Goal: Entertainment & Leisure: Browse casually

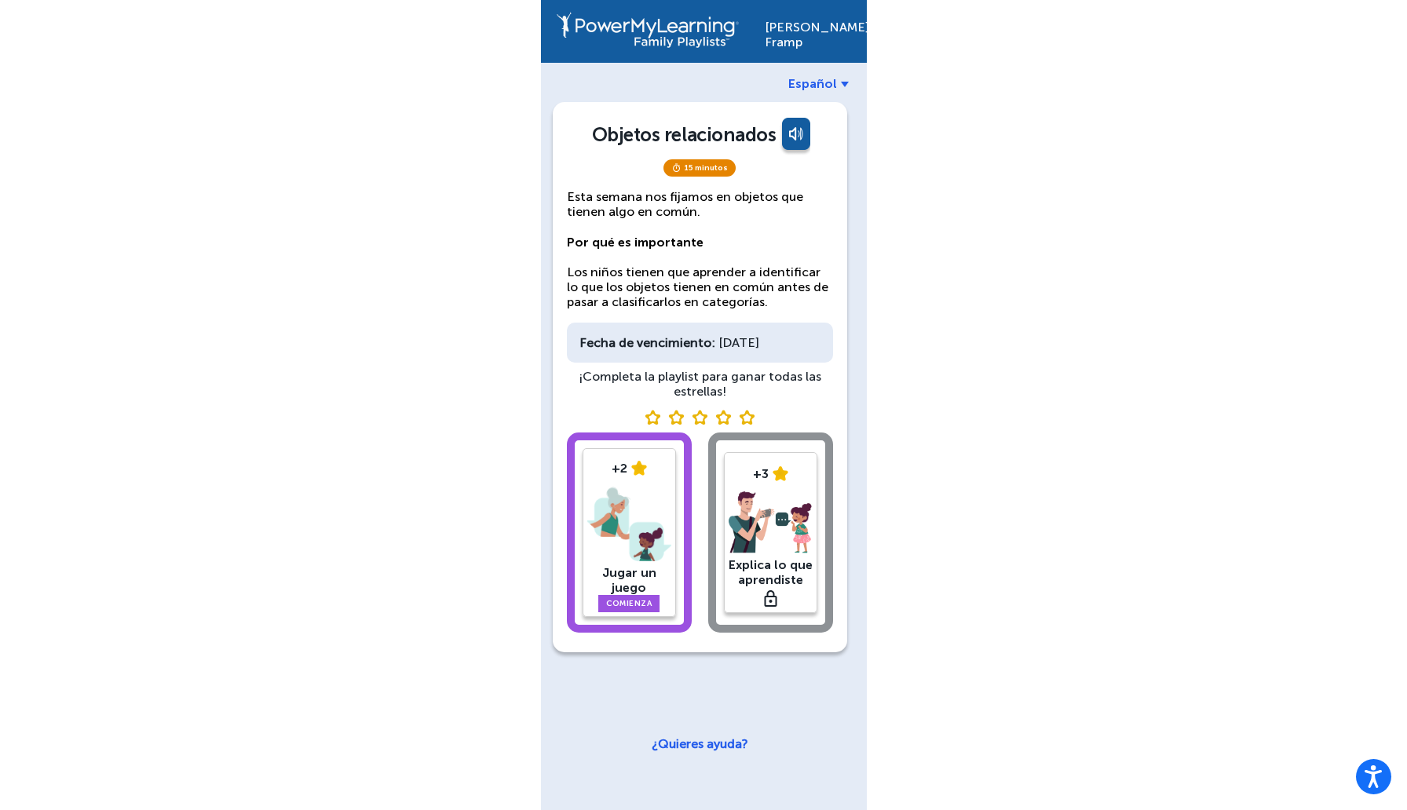
click at [627, 496] on div "+2 Jugar un juego Comienza" at bounding box center [628, 532] width 93 height 169
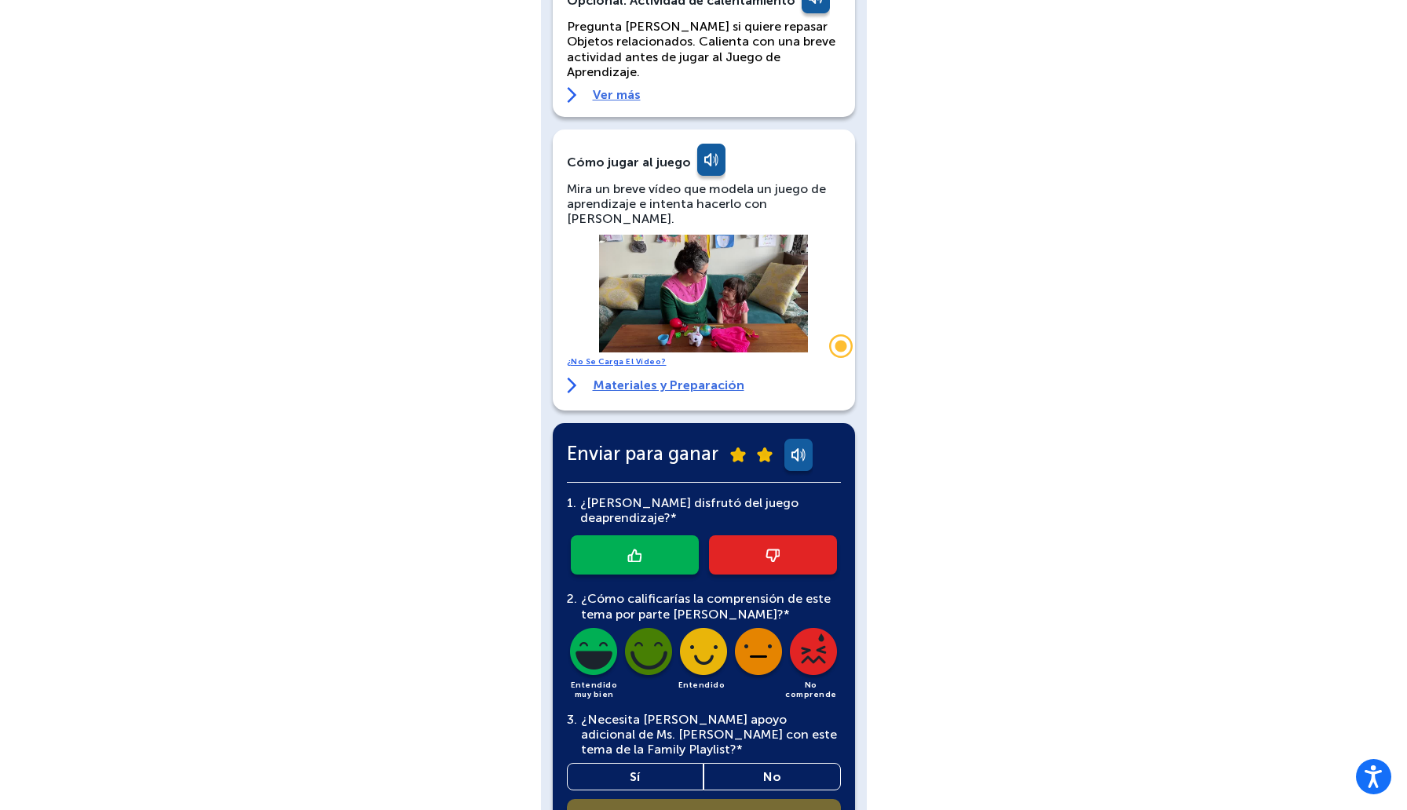
scroll to position [222, 0]
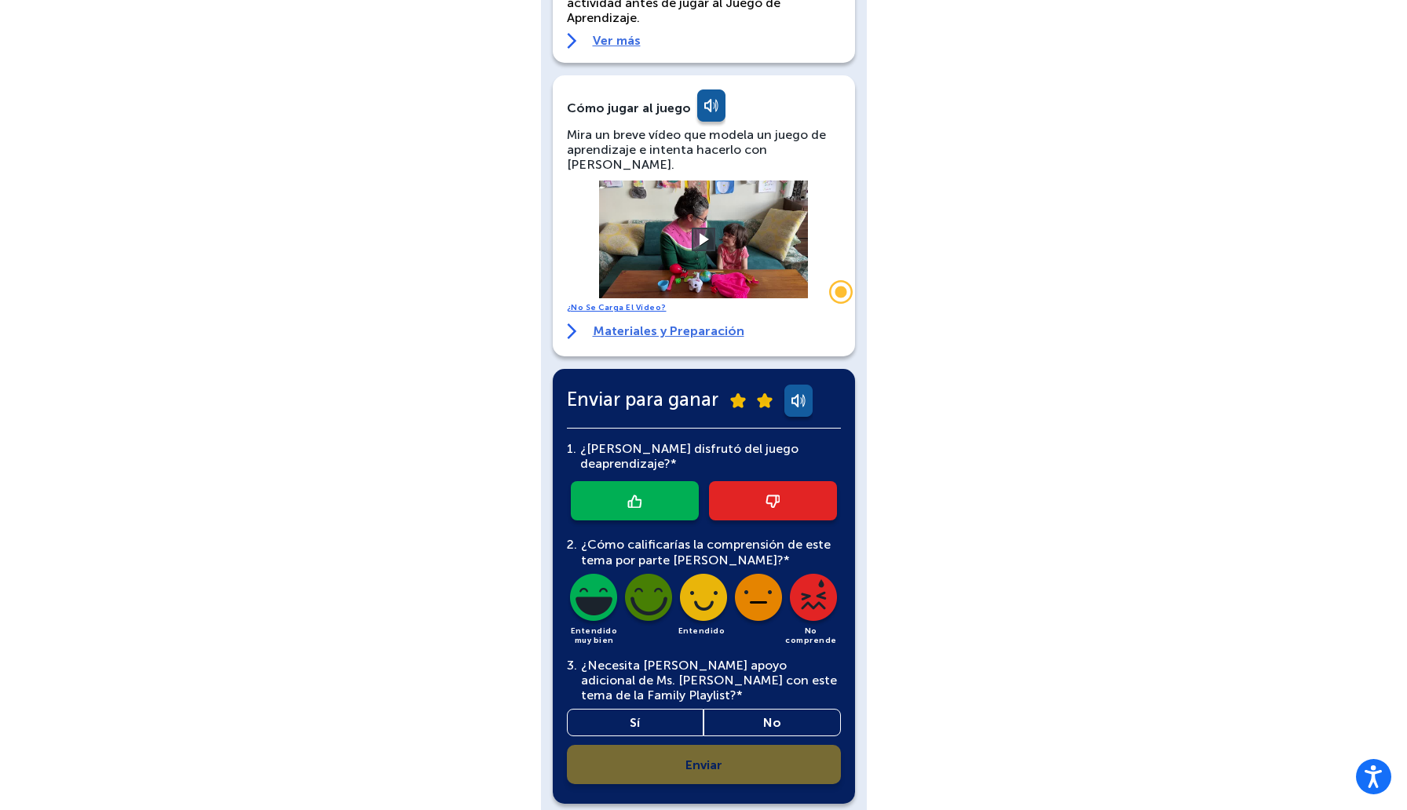
click at [674, 481] on link at bounding box center [635, 500] width 128 height 39
click at [655, 574] on img at bounding box center [648, 600] width 53 height 53
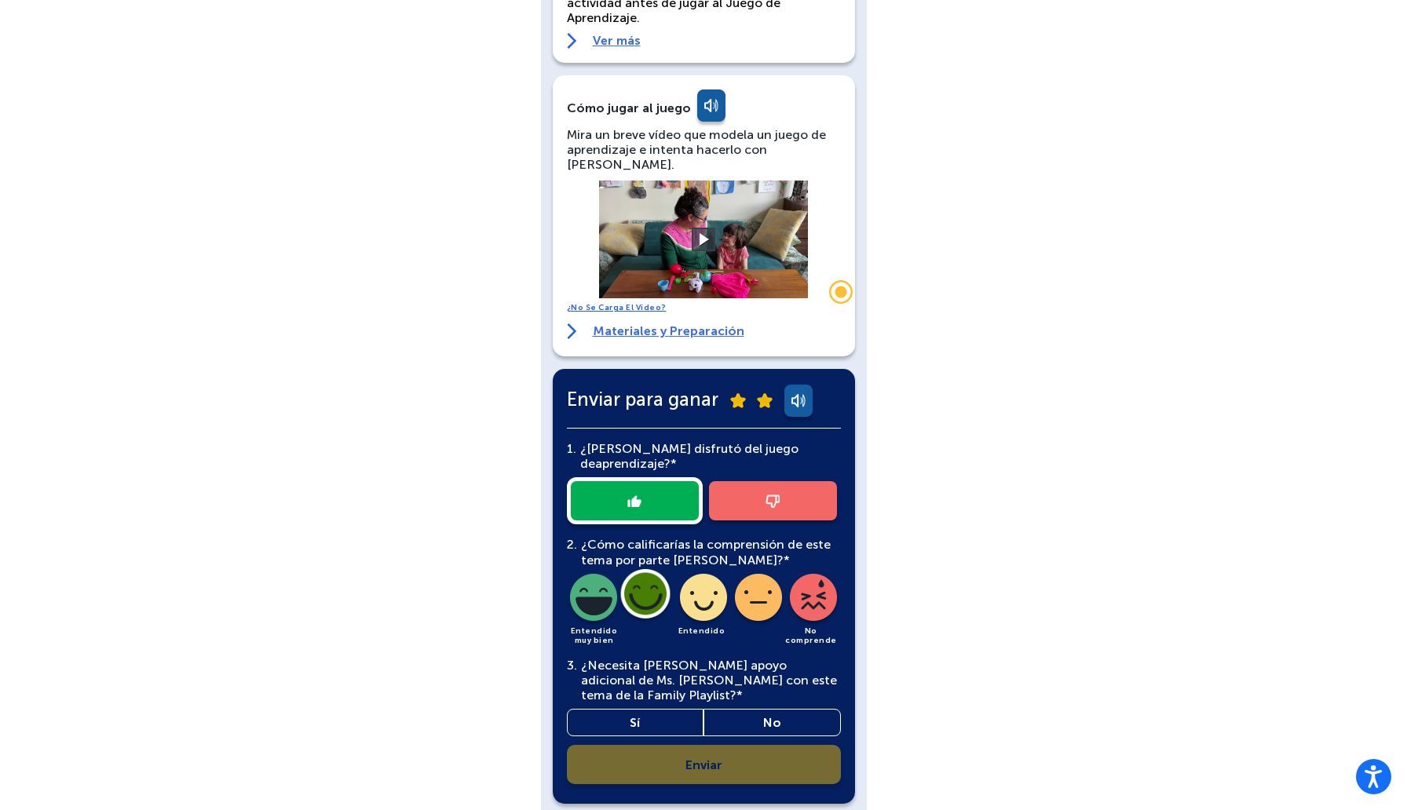
click at [659, 709] on link "Sí" at bounding box center [635, 722] width 137 height 27
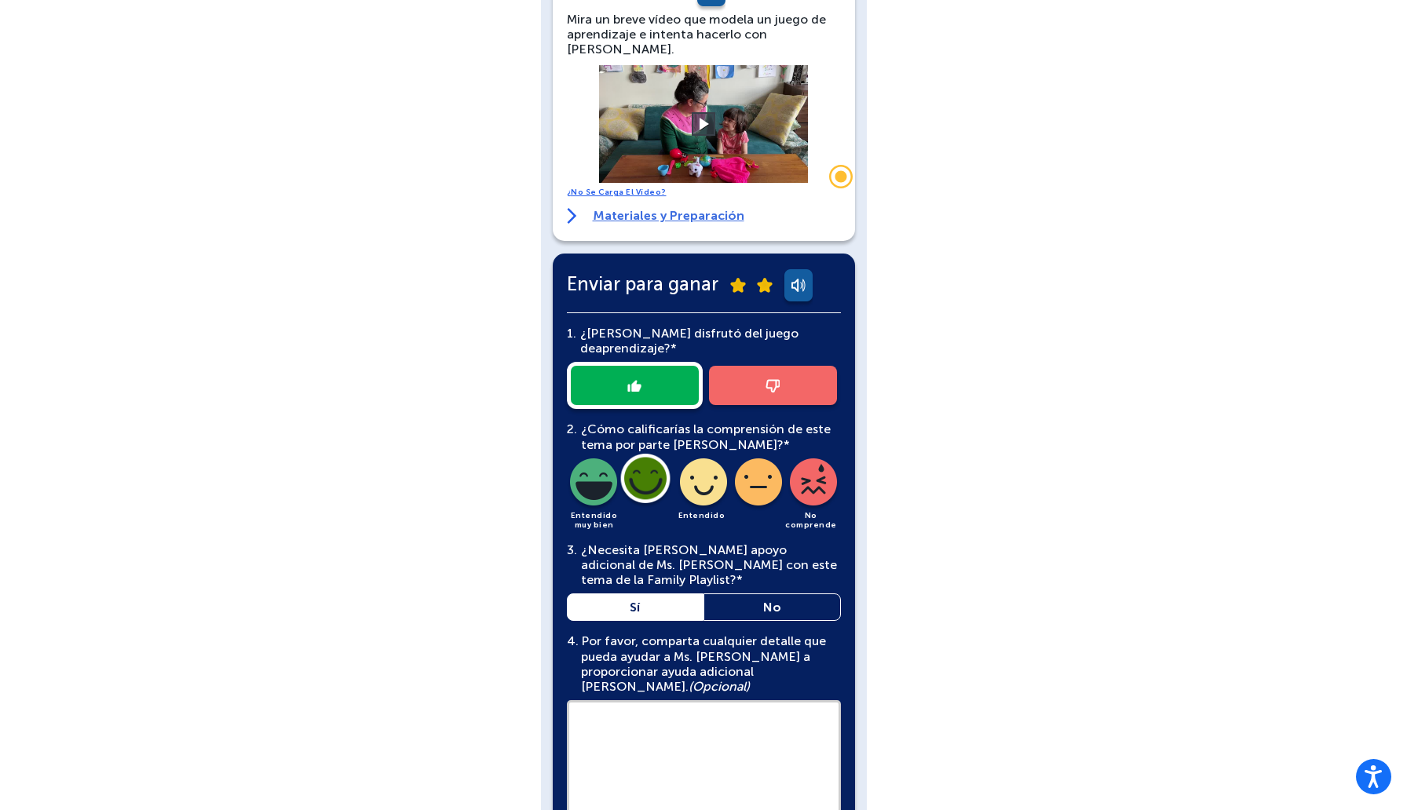
scroll to position [408, 0]
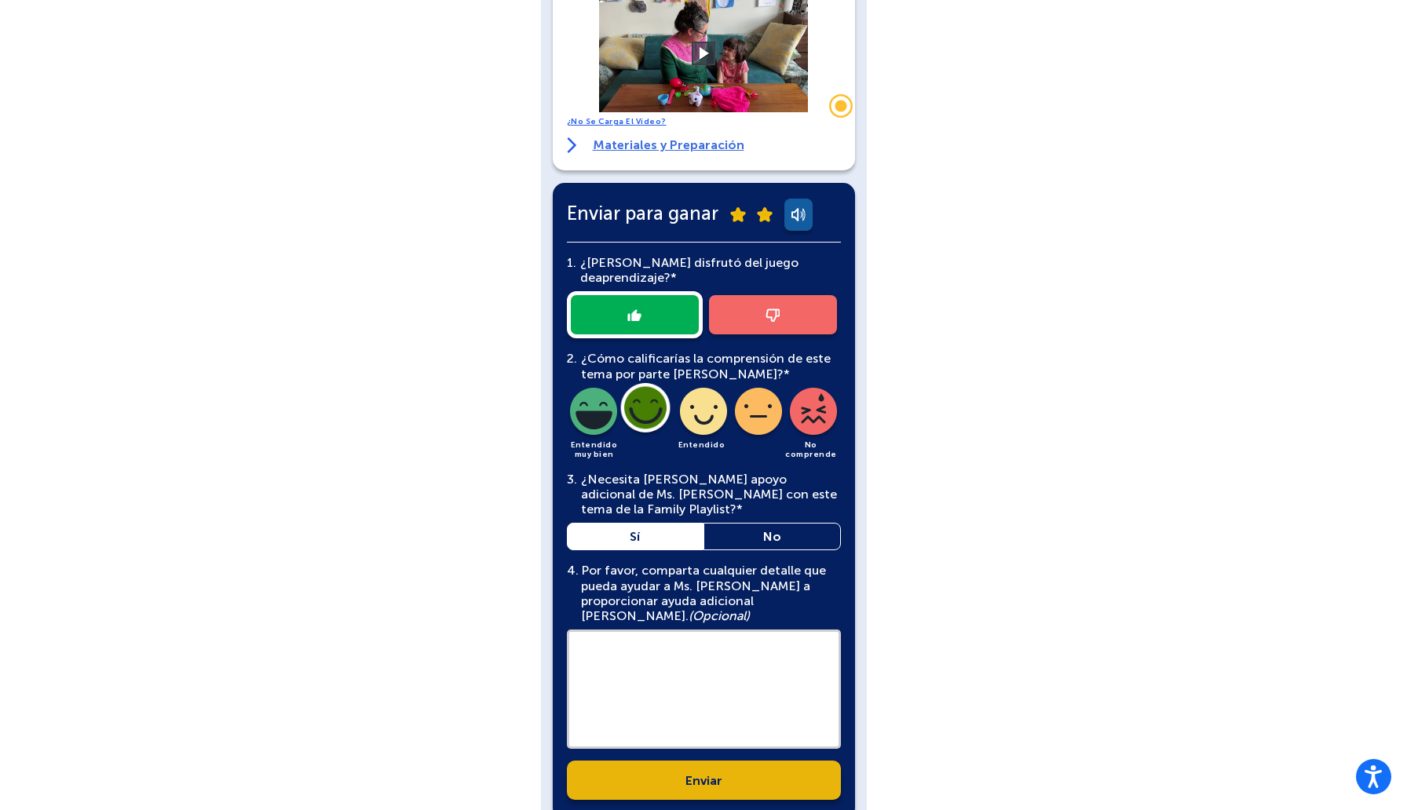
click at [666, 652] on textarea at bounding box center [704, 689] width 274 height 119
click at [659, 761] on link "Enviar" at bounding box center [704, 780] width 274 height 39
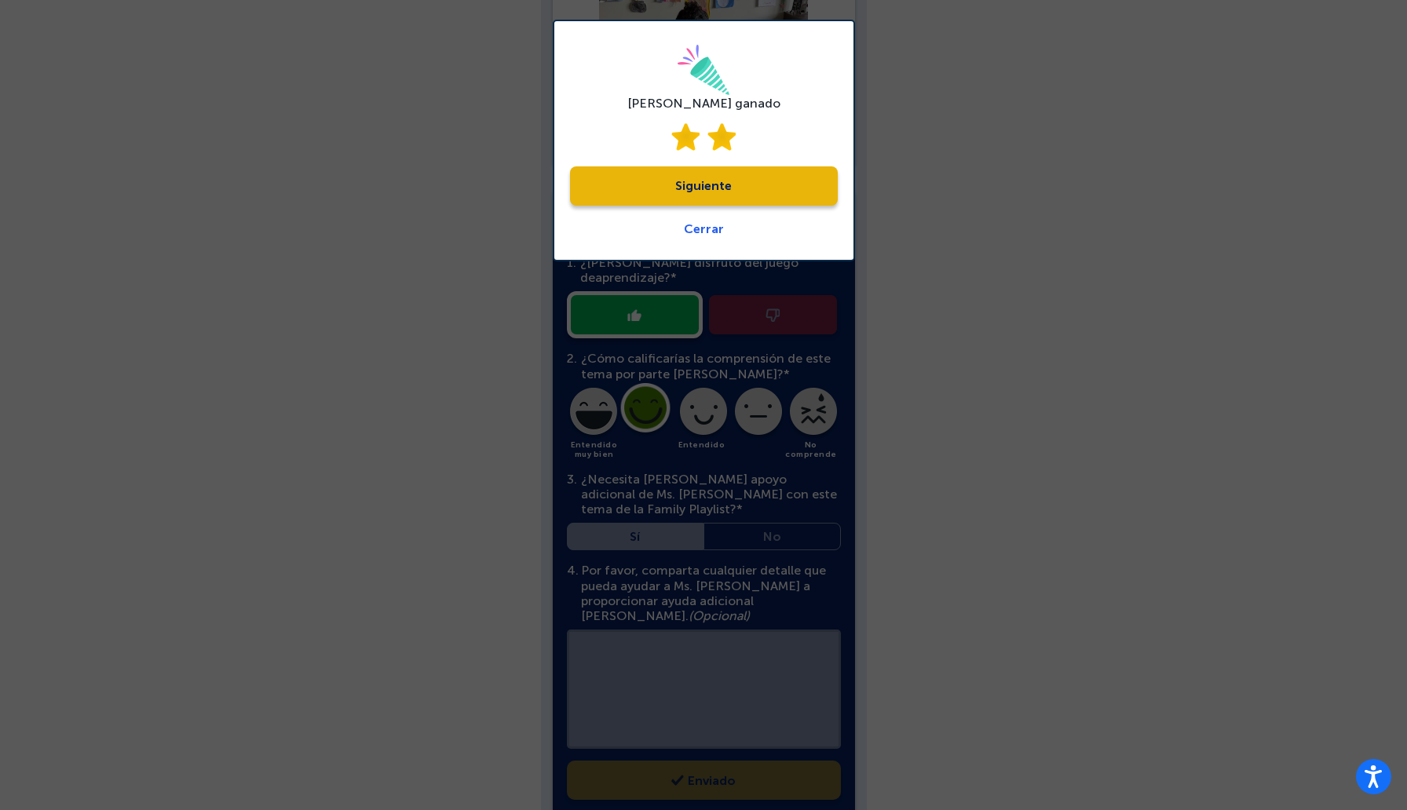
click at [682, 200] on link "Siguiente" at bounding box center [704, 185] width 268 height 39
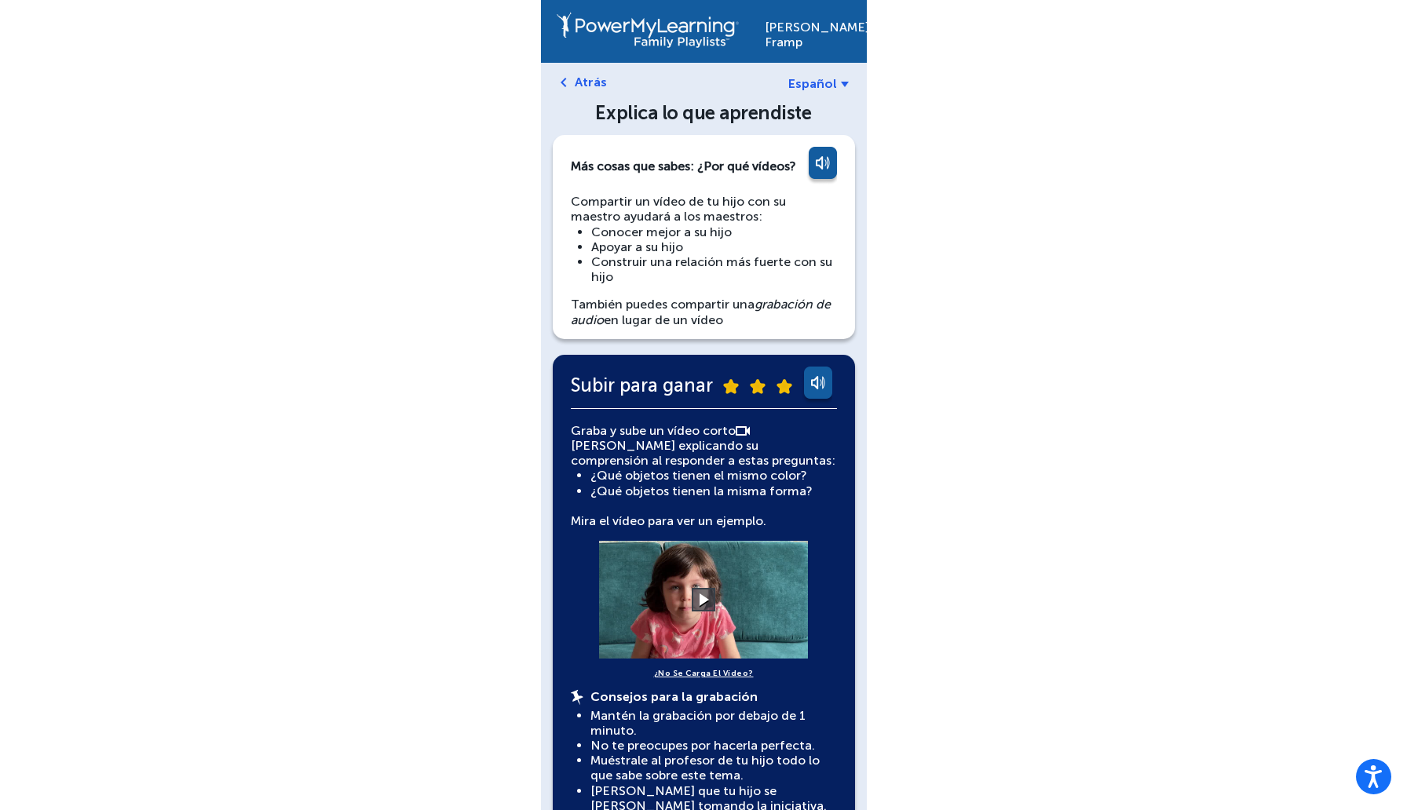
click at [571, 82] on div "Atrás" at bounding box center [700, 82] width 294 height 15
click at [583, 82] on link "Atrás" at bounding box center [591, 82] width 32 height 15
